Goal: Task Accomplishment & Management: Manage account settings

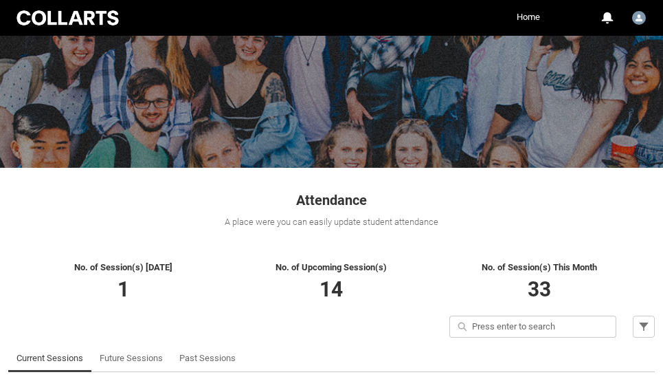
scroll to position [203, 0]
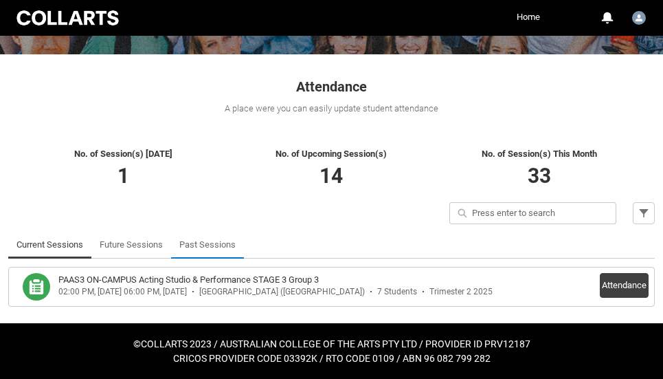
click at [208, 246] on link "Past Sessions" at bounding box center [207, 244] width 56 height 27
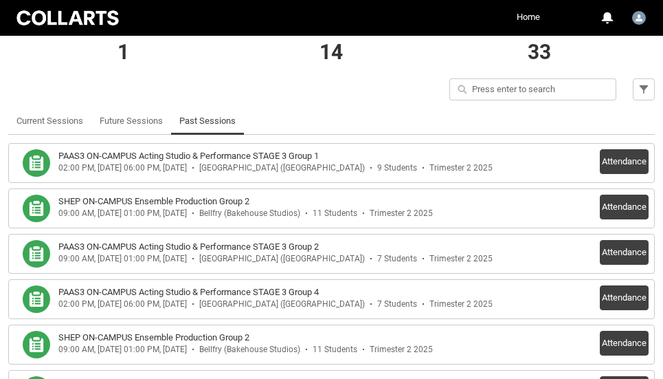
scroll to position [333, 0]
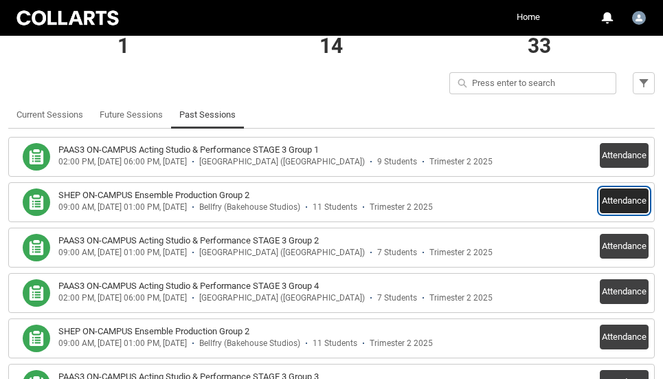
click at [633, 200] on button "Attendance" at bounding box center [624, 200] width 49 height 25
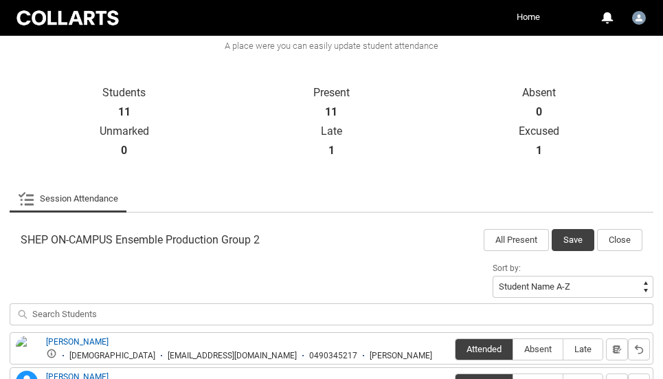
scroll to position [336, 0]
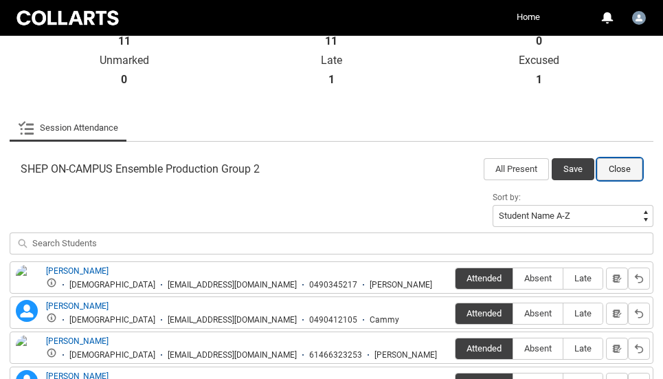
click at [613, 166] on button "Close" at bounding box center [619, 169] width 45 height 22
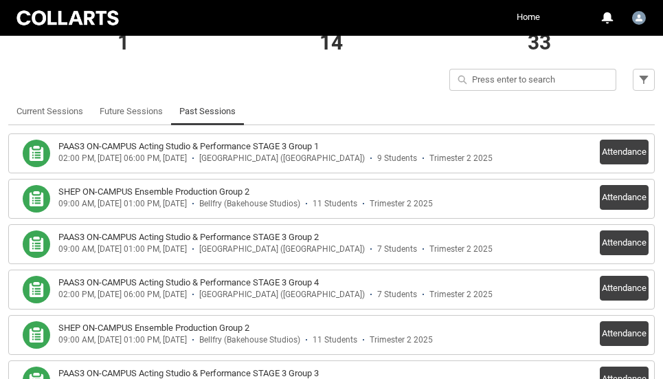
scroll to position [347, 0]
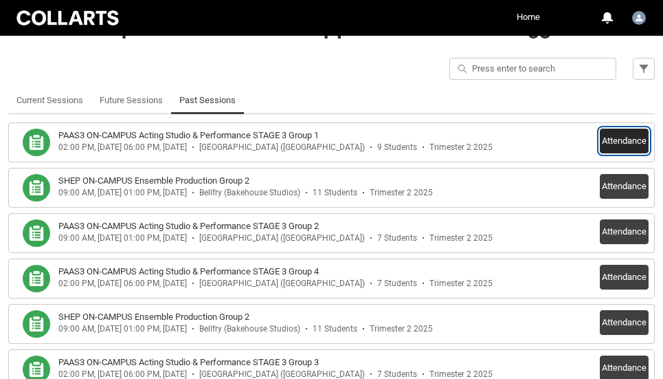
click at [619, 137] on button "Attendance" at bounding box center [624, 140] width 49 height 25
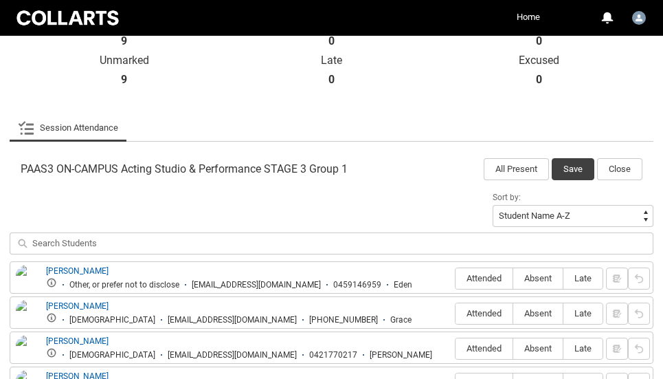
click at [622, 135] on ul "Session Attendance More Tabs" at bounding box center [332, 127] width 644 height 27
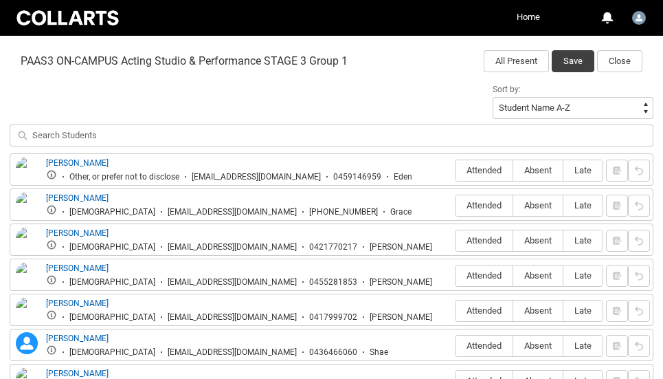
scroll to position [458, 0]
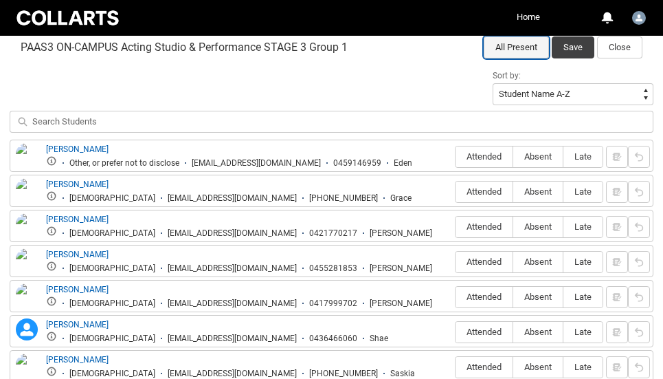
click at [523, 49] on button "All Present" at bounding box center [516, 47] width 65 height 22
radio input "true"
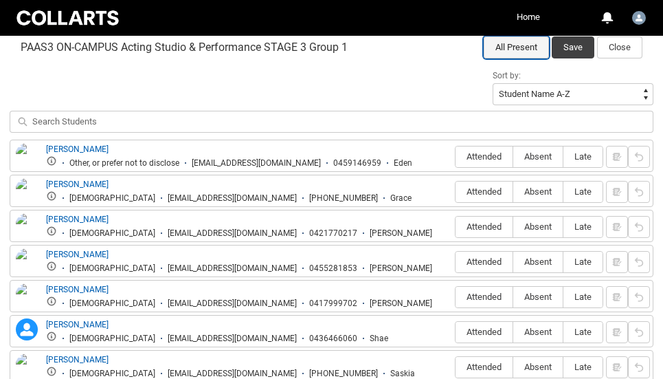
radio input "true"
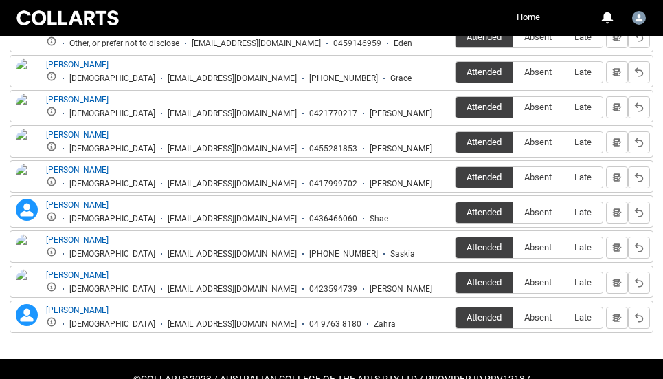
scroll to position [584, 0]
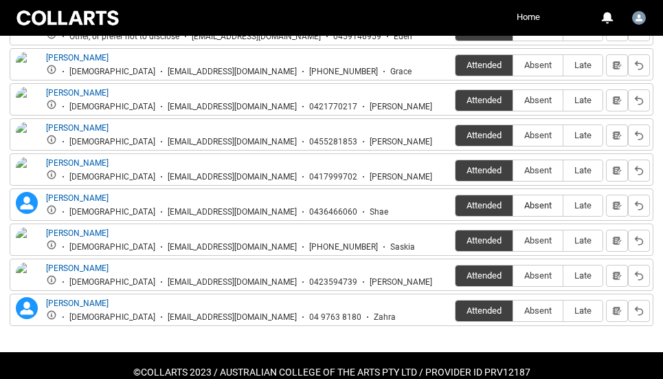
click at [534, 205] on span "Absent" at bounding box center [537, 205] width 49 height 10
click at [513, 205] on input "Absent" at bounding box center [513, 205] width 1 height 1
type lightning-radio-group "Absent"
radio input "true"
click at [544, 243] on span "Absent" at bounding box center [537, 240] width 49 height 10
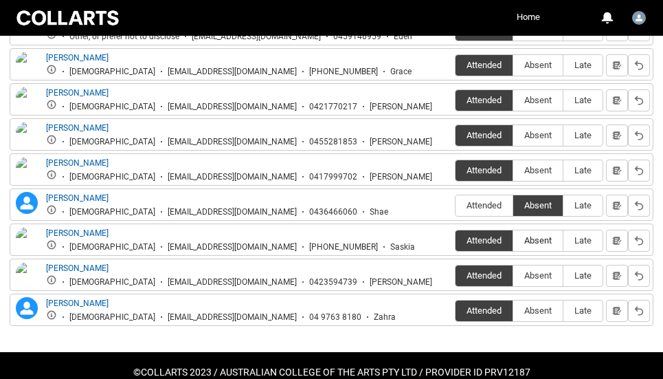
click at [513, 240] on input "Absent" at bounding box center [513, 240] width 1 height 1
type lightning-radio-group "Absent"
radio input "true"
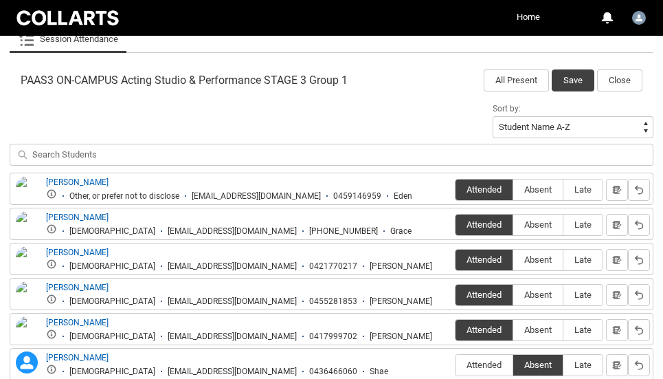
scroll to position [421, 0]
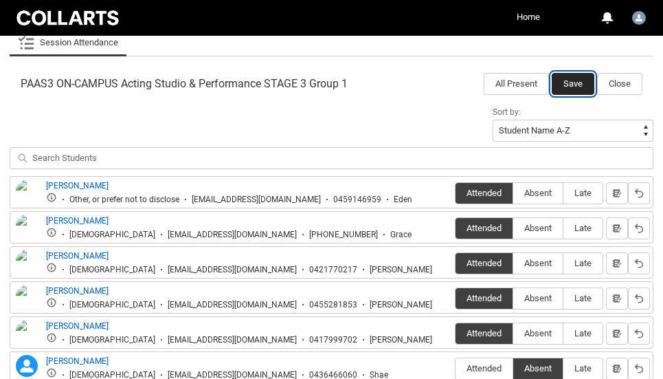
click at [576, 85] on button "Save" at bounding box center [573, 84] width 43 height 22
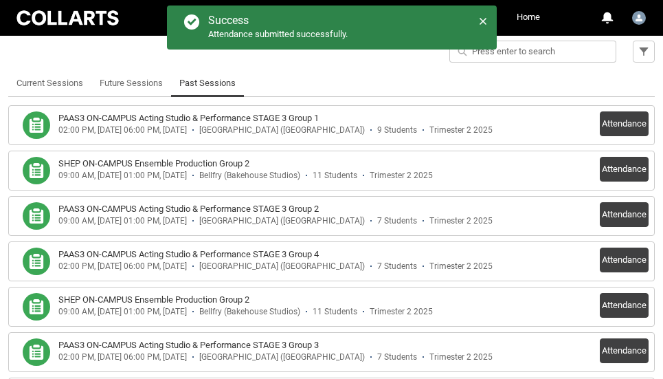
scroll to position [367, 0]
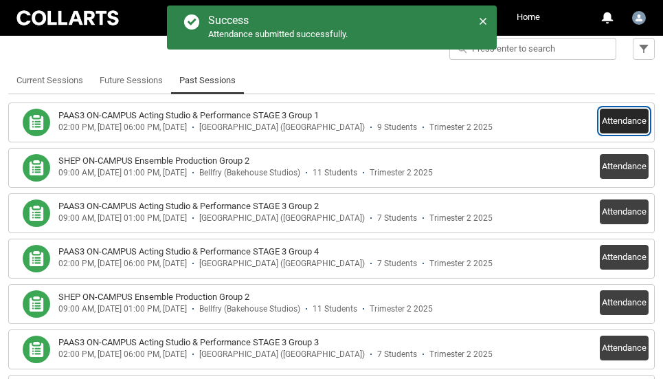
click at [624, 118] on button "Attendance" at bounding box center [624, 121] width 49 height 25
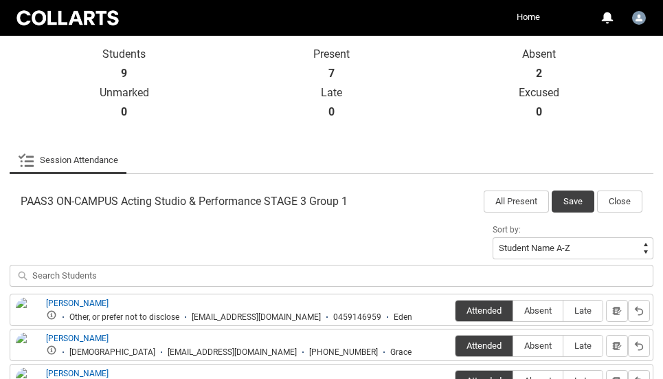
scroll to position [279, 0]
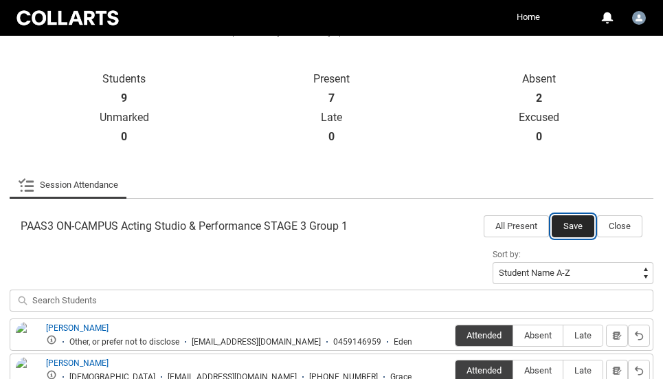
click at [570, 219] on button "Save" at bounding box center [573, 226] width 43 height 22
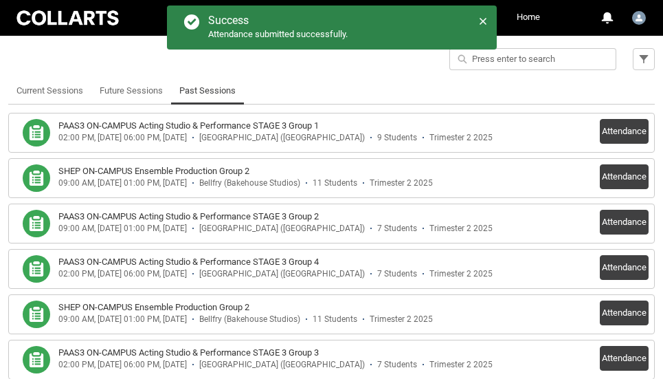
scroll to position [358, 0]
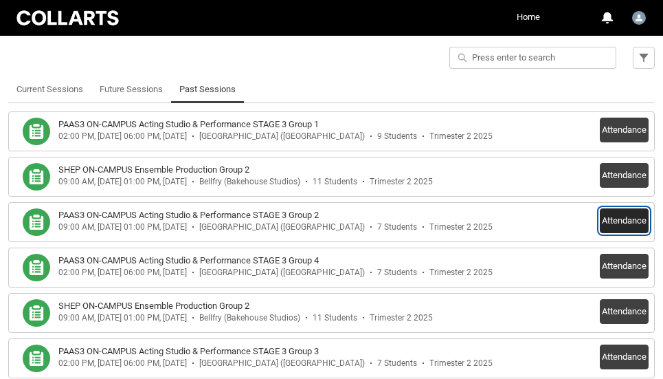
click at [619, 216] on button "Attendance" at bounding box center [624, 220] width 49 height 25
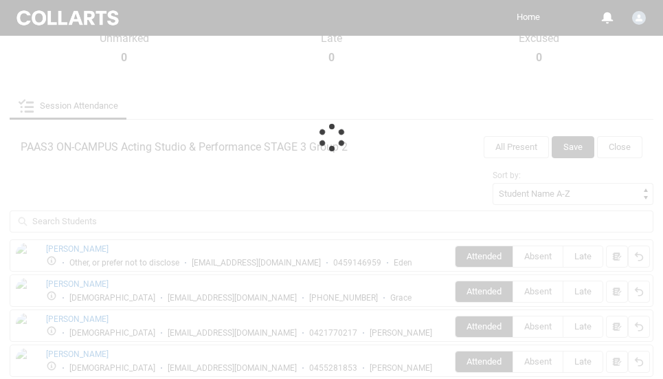
scroll to position [347, 0]
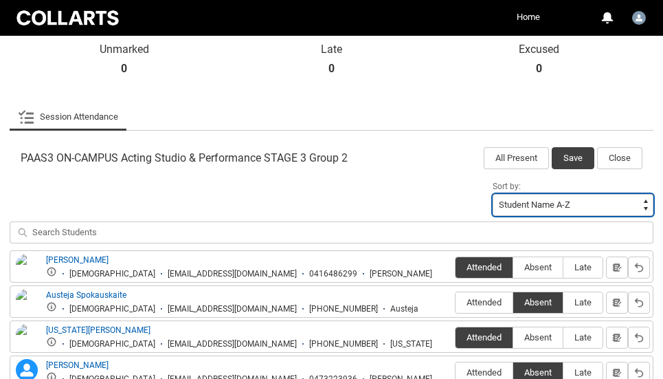
click at [619, 215] on select "Student Name A-Z Student Name Z-A Student Last Name A-Z Student Last Name Z-A" at bounding box center [573, 205] width 161 height 22
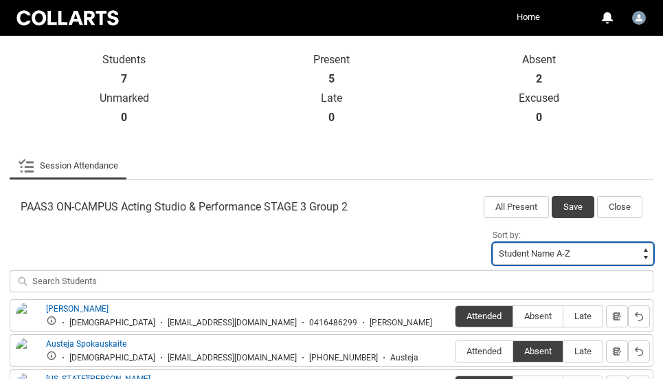
scroll to position [425, 0]
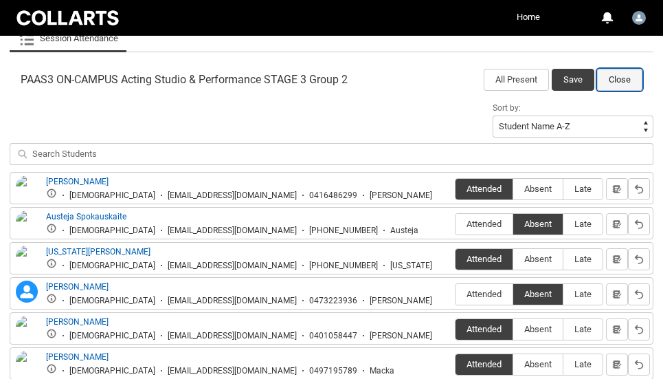
click at [627, 79] on button "Close" at bounding box center [619, 80] width 45 height 22
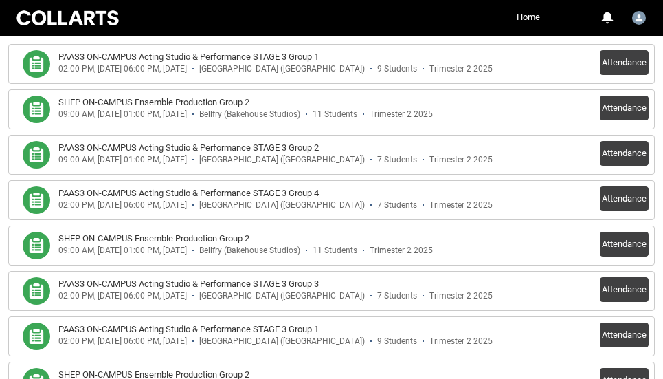
scroll to position [436, 0]
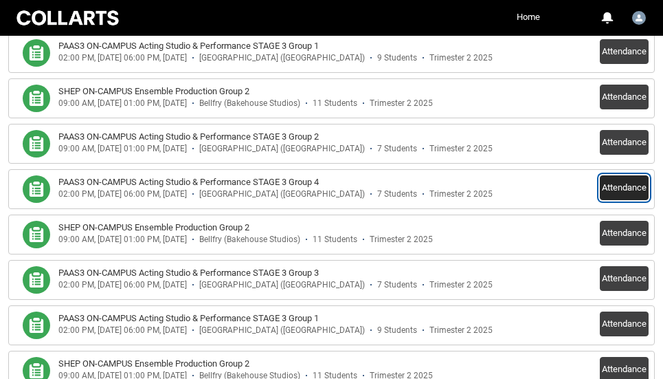
click at [629, 190] on button "Attendance" at bounding box center [624, 187] width 49 height 25
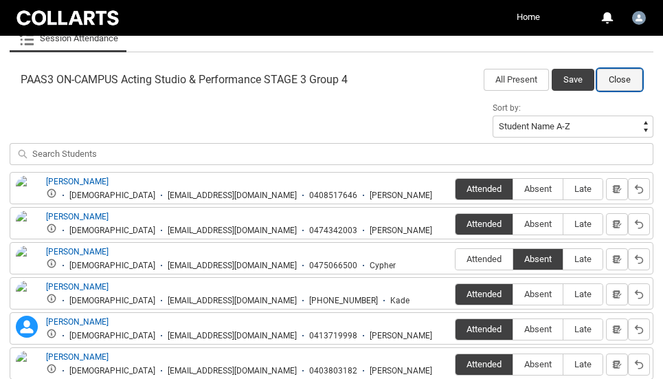
click at [619, 74] on button "Close" at bounding box center [619, 80] width 45 height 22
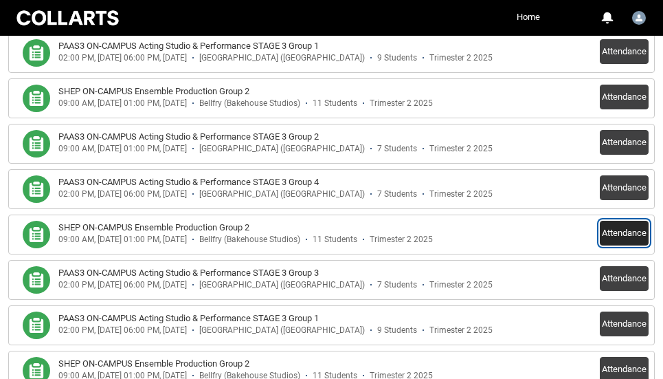
click at [620, 233] on button "Attendance" at bounding box center [624, 233] width 49 height 25
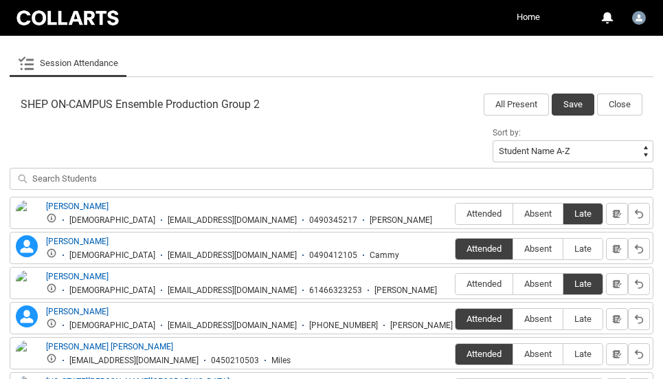
scroll to position [397, 0]
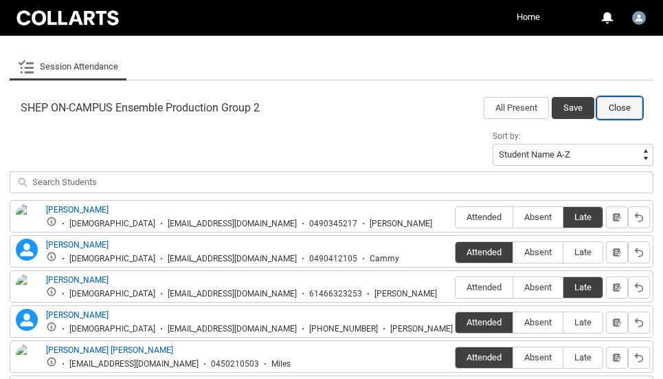
click at [620, 106] on button "Close" at bounding box center [619, 108] width 45 height 22
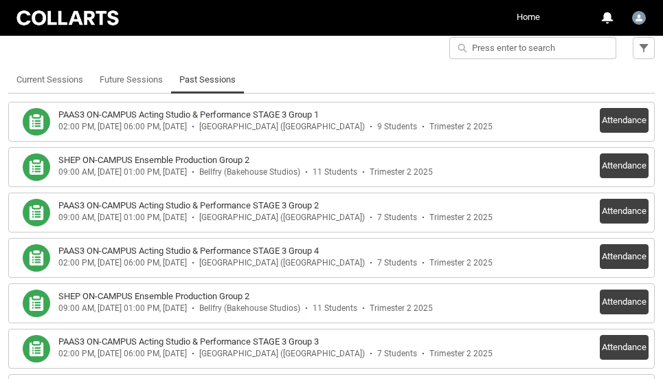
scroll to position [347, 0]
